Goal: Task Accomplishment & Management: Complete application form

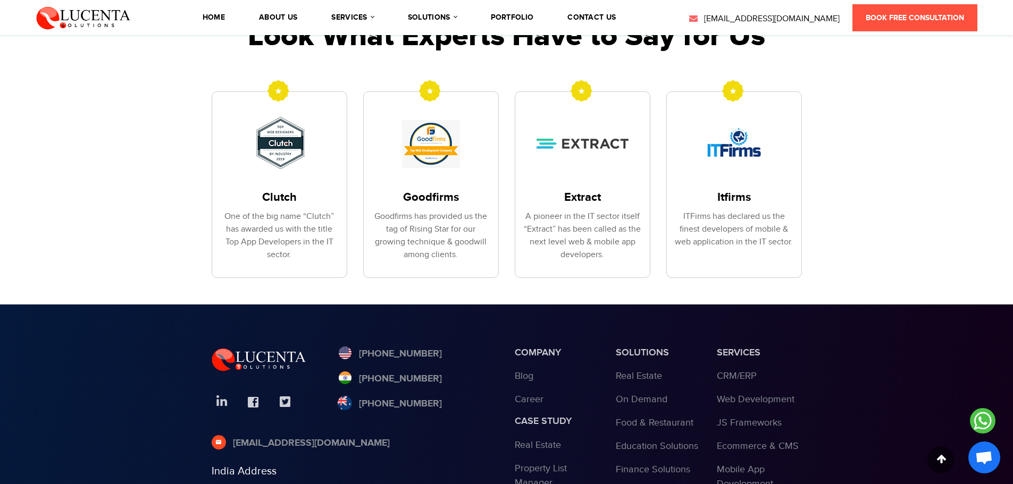
scroll to position [1347, 0]
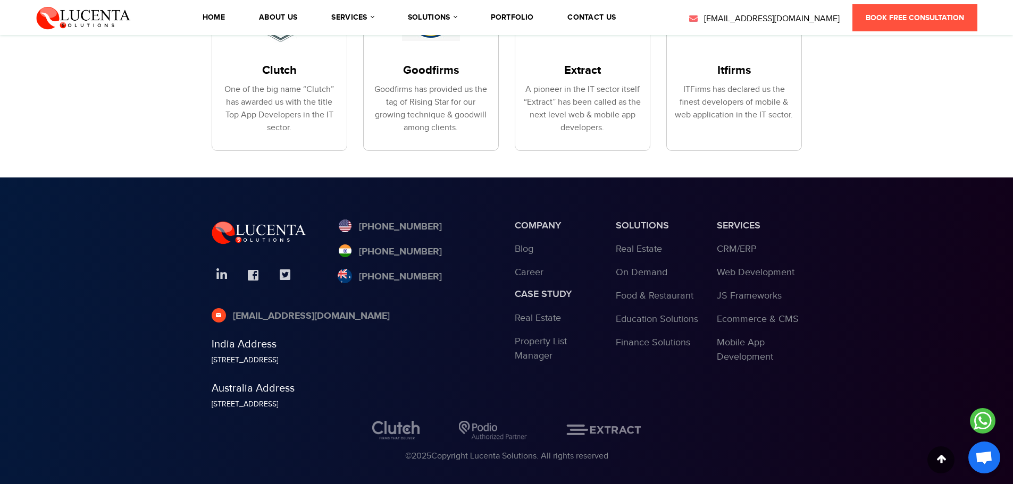
click at [583, 12] on li "contact us" at bounding box center [591, 18] width 59 height 30
click at [605, 15] on link "contact us" at bounding box center [591, 17] width 48 height 7
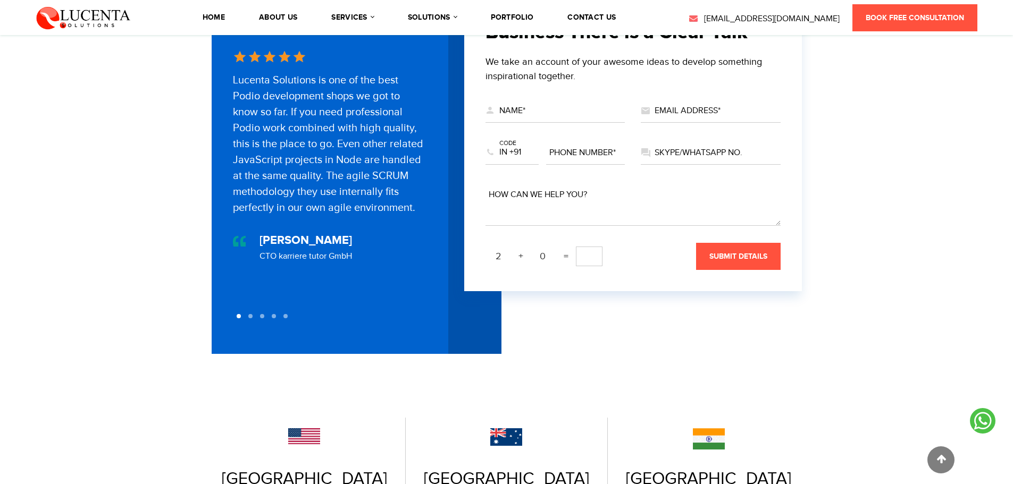
scroll to position [479, 0]
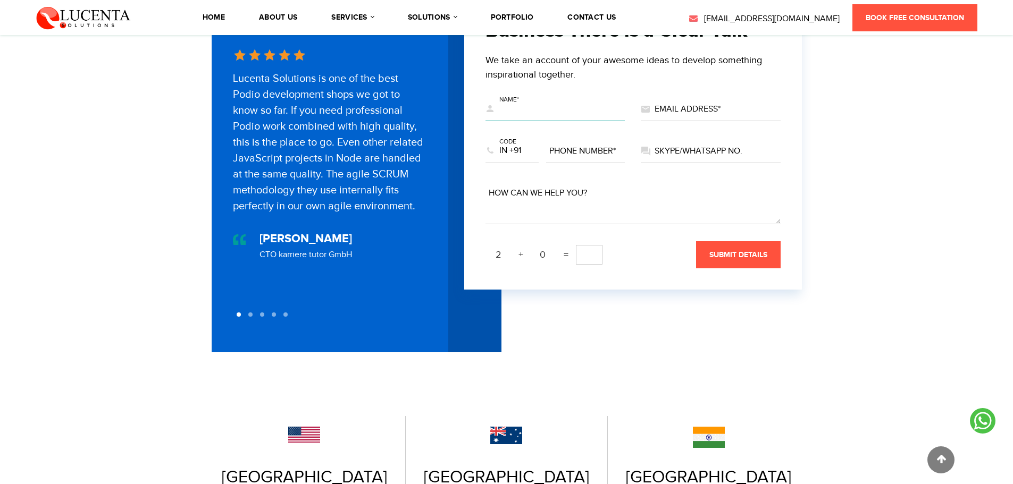
drag, startPoint x: 603, startPoint y: 97, endPoint x: 598, endPoint y: 113, distance: 17.2
click at [603, 98] on input "text" at bounding box center [556, 109] width 140 height 23
type input "[PERSON_NAME]"
type input "[EMAIL_ADDRESS][DOMAIN_NAME]"
select select "+1"
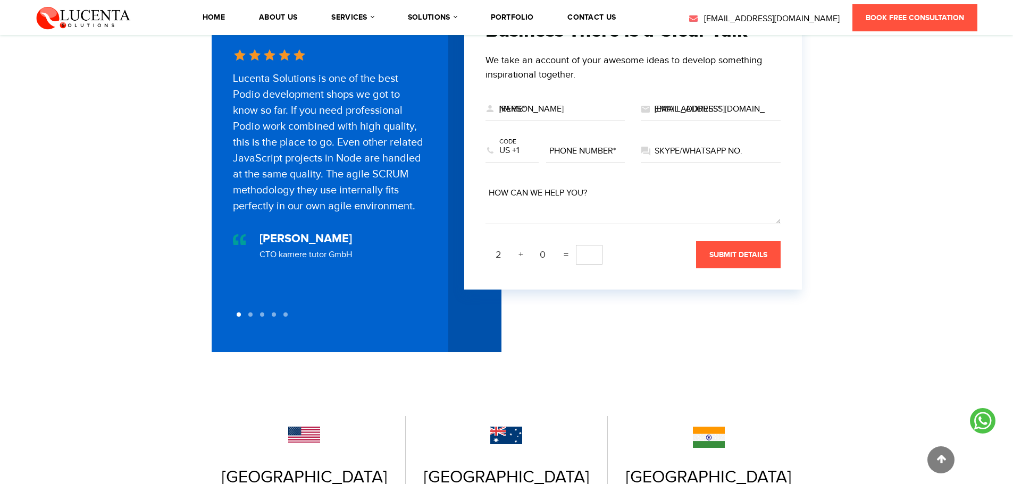
type input "4085364416"
click at [712, 140] on input "text" at bounding box center [711, 151] width 140 height 23
type input "4085364416"
click at [636, 201] on textarea at bounding box center [633, 203] width 295 height 43
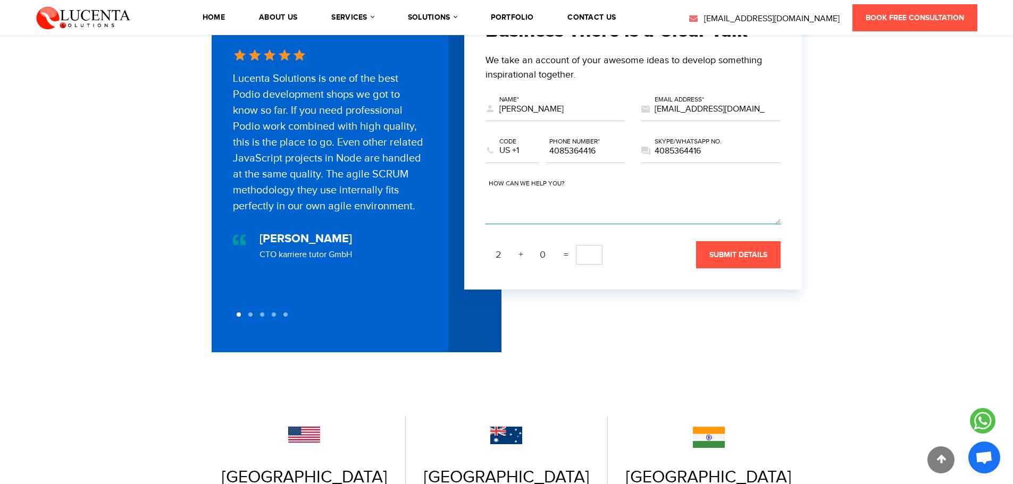
paste textarea "Hi! My name is [PERSON_NAME] and I look forward to the possibility of connectin…"
type textarea "Hi! My name is [PERSON_NAME] and I look forward to the possibility of connectin…"
click at [601, 248] on input "text" at bounding box center [589, 255] width 27 height 20
type input "2"
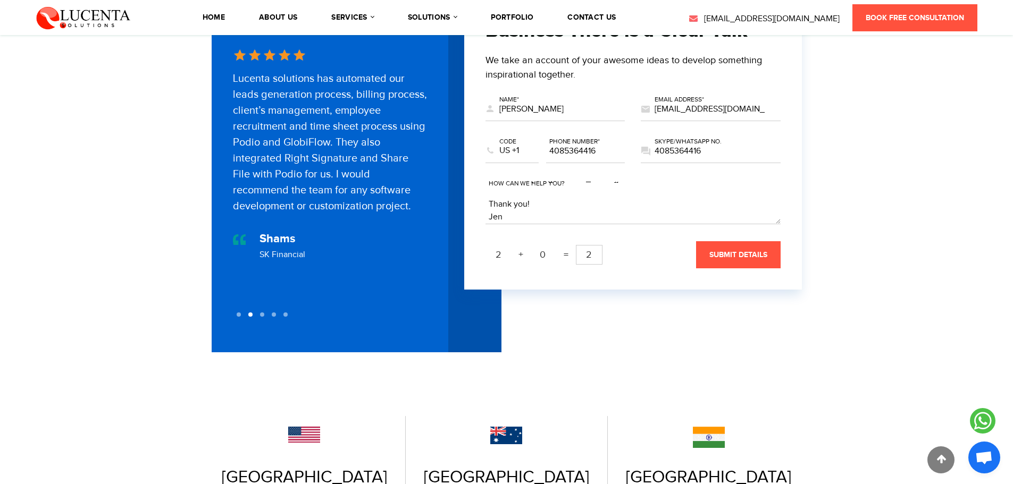
click at [696, 241] on button "submit details" at bounding box center [738, 254] width 85 height 27
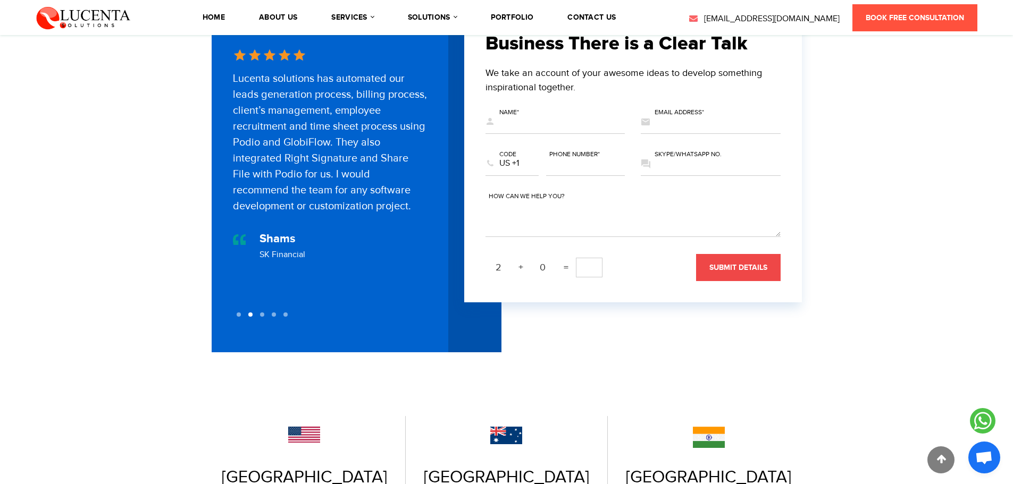
scroll to position [0, 0]
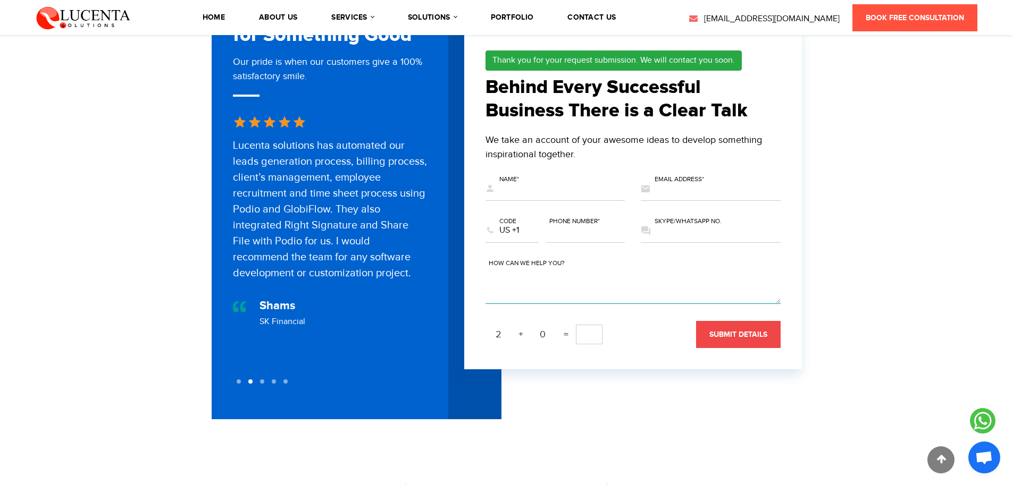
click at [721, 262] on textarea at bounding box center [633, 283] width 295 height 43
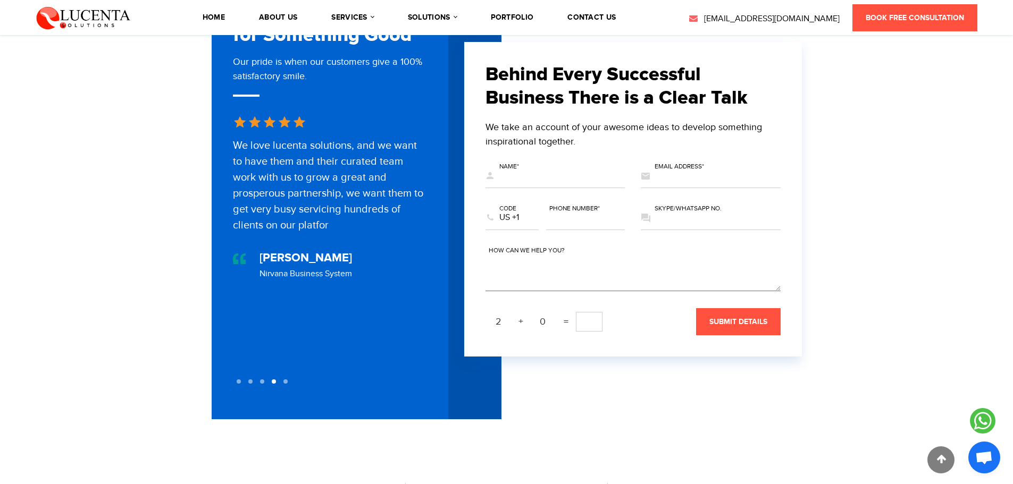
click at [672, 249] on textarea at bounding box center [633, 270] width 295 height 43
paste textarea "Hi! My name is [PERSON_NAME] and I look forward to the possibility of connectin…"
type textarea "Hi! My name is [PERSON_NAME] and I look forward to the possibility of connectin…"
click at [598, 322] on input "text" at bounding box center [589, 322] width 27 height 20
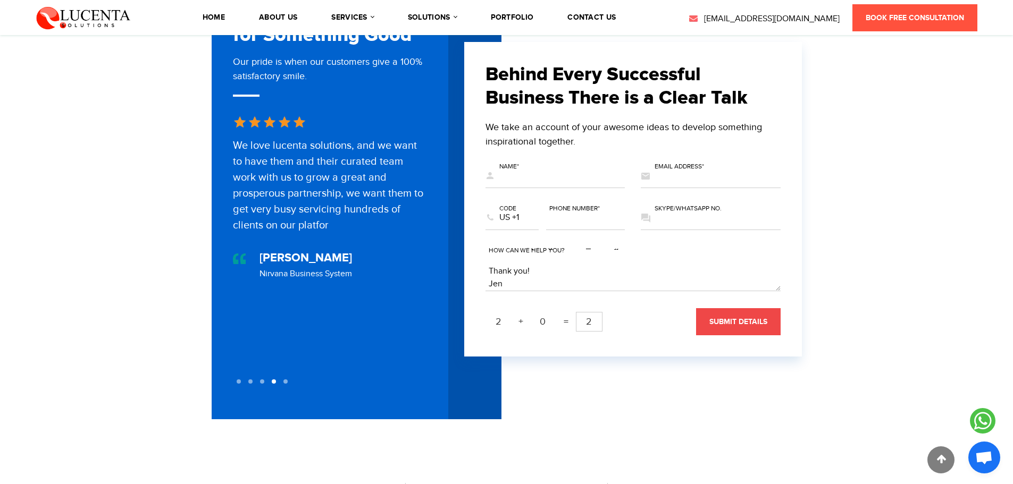
type input "2"
click at [736, 318] on span "submit details" at bounding box center [738, 322] width 58 height 9
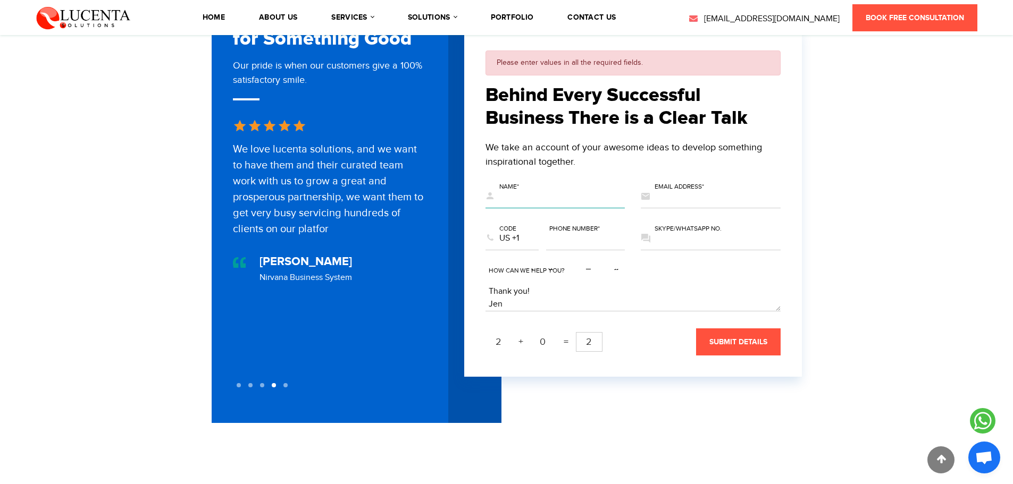
click at [561, 193] on input "text" at bounding box center [556, 196] width 140 height 23
type input "[PERSON_NAME]"
type input "[EMAIL_ADDRESS][DOMAIN_NAME]"
type input "4085364416"
click at [689, 228] on input "text" at bounding box center [711, 238] width 140 height 23
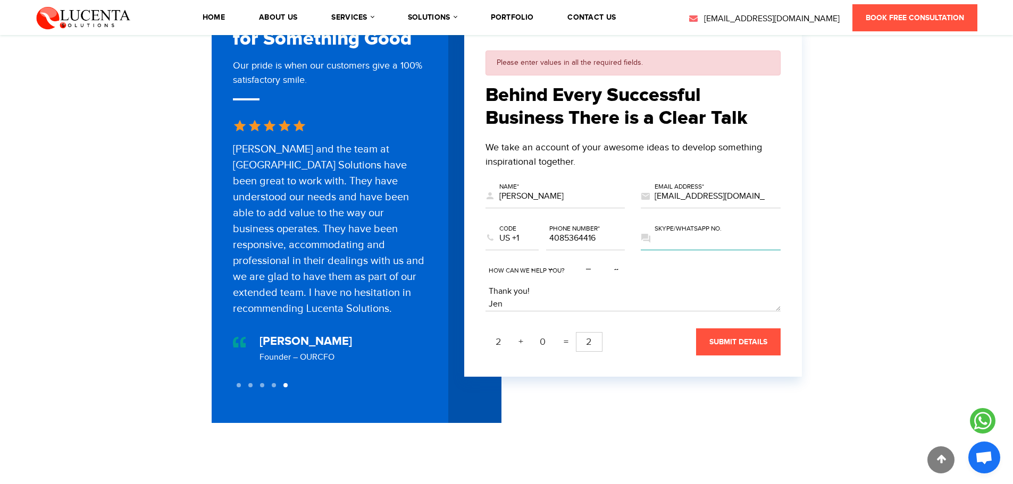
type input "4085364416"
click at [734, 338] on span "submit details" at bounding box center [738, 342] width 58 height 9
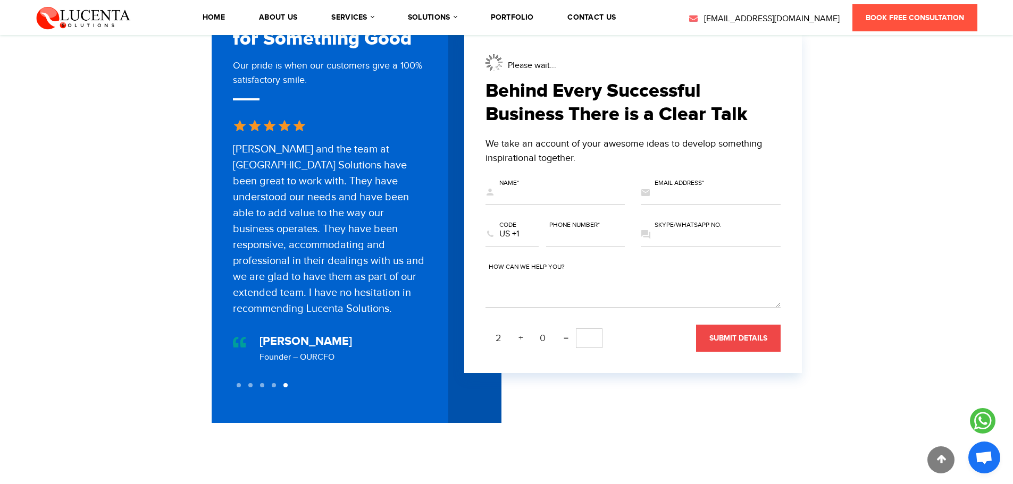
scroll to position [0, 0]
